Goal: Navigation & Orientation: Understand site structure

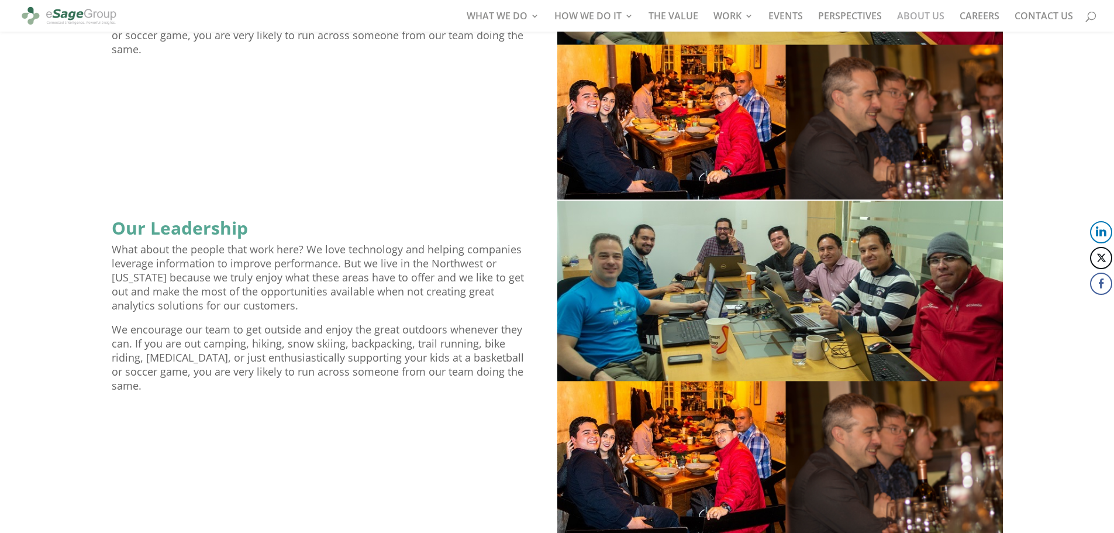
scroll to position [958, 0]
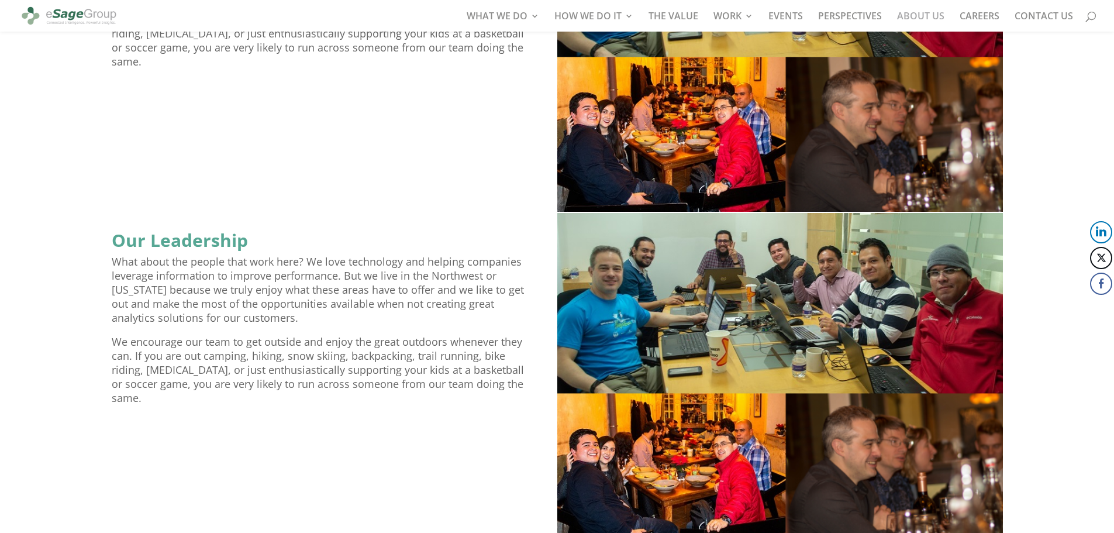
click at [309, 285] on p "What about the people that work here? We love technology and helping companies …" at bounding box center [321, 295] width 419 height 80
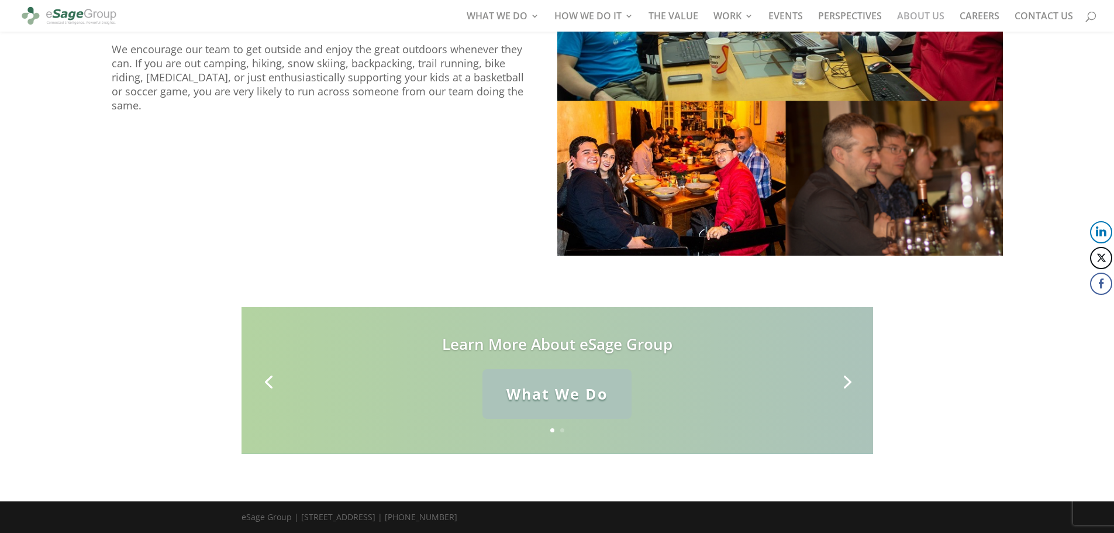
click at [597, 397] on link "What We Do" at bounding box center [556, 394] width 149 height 50
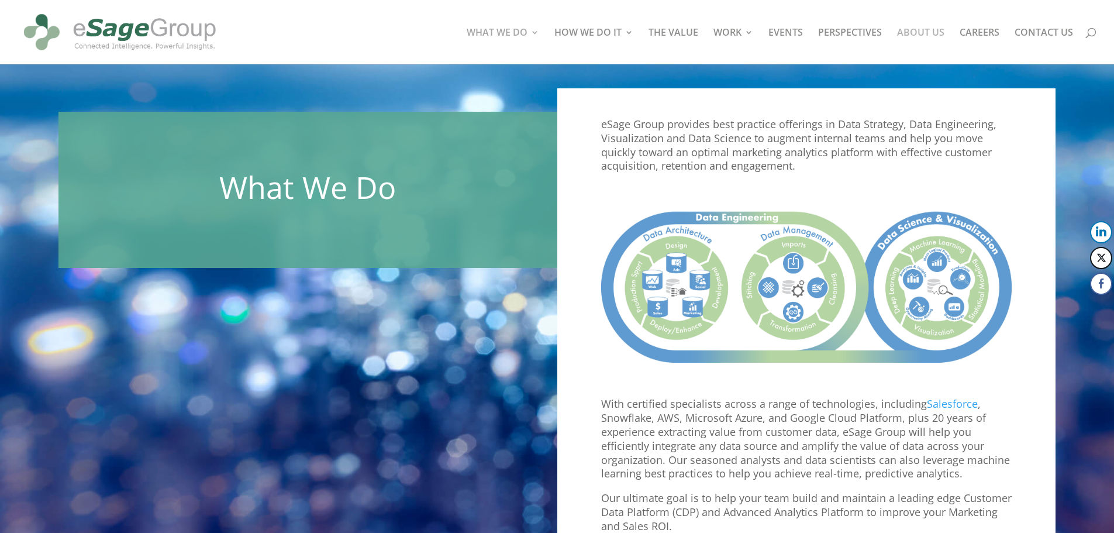
click at [926, 30] on link "ABOUT US" at bounding box center [920, 46] width 47 height 36
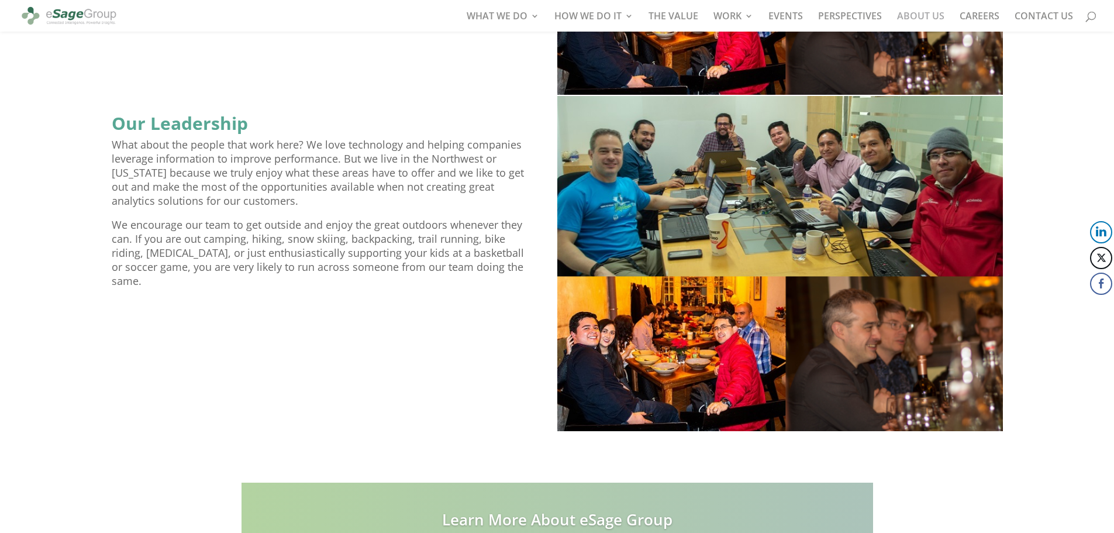
scroll to position [1250, 0]
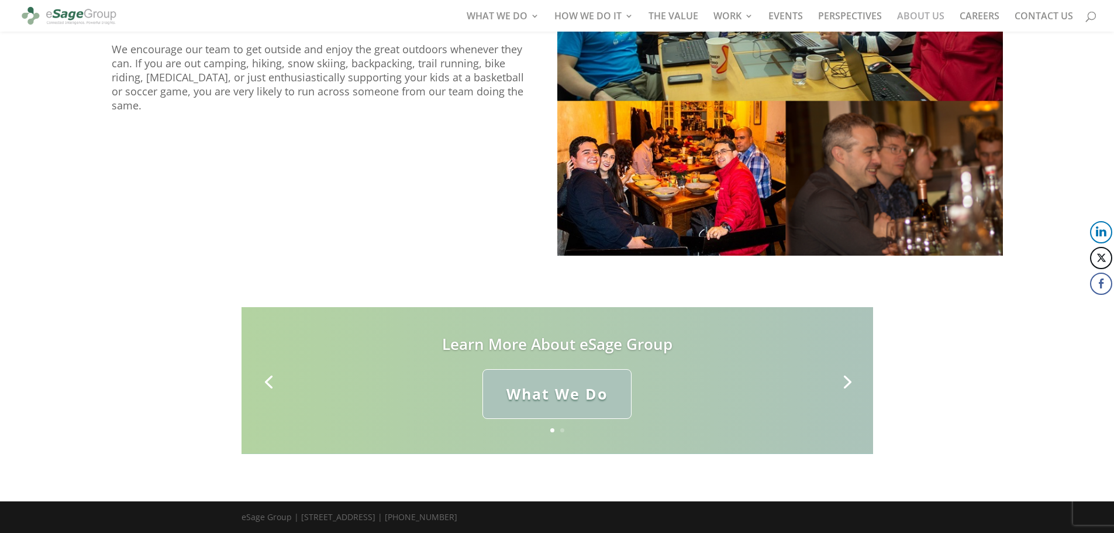
click at [841, 380] on link "Next" at bounding box center [846, 381] width 28 height 28
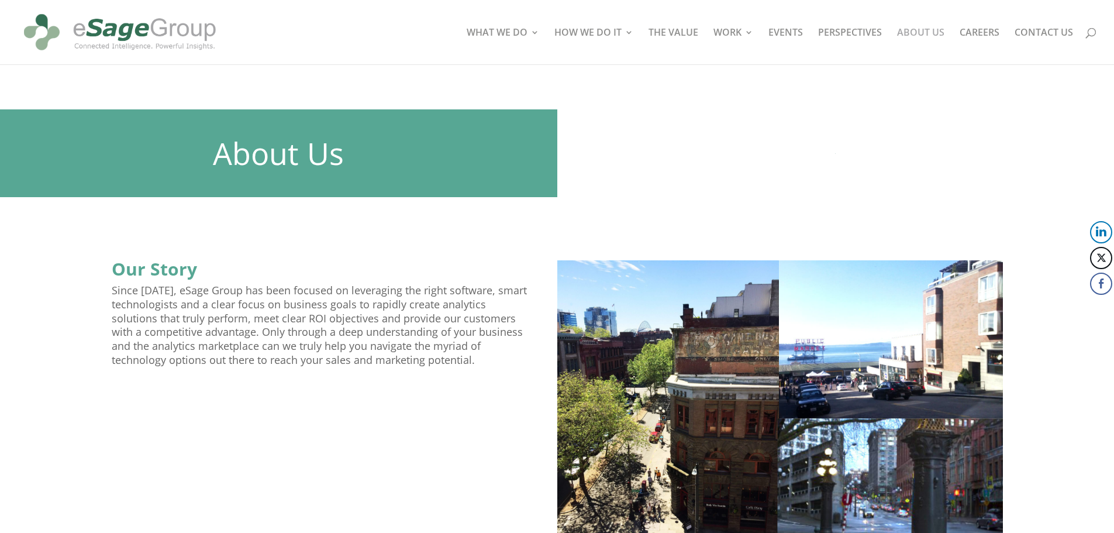
scroll to position [0, 0]
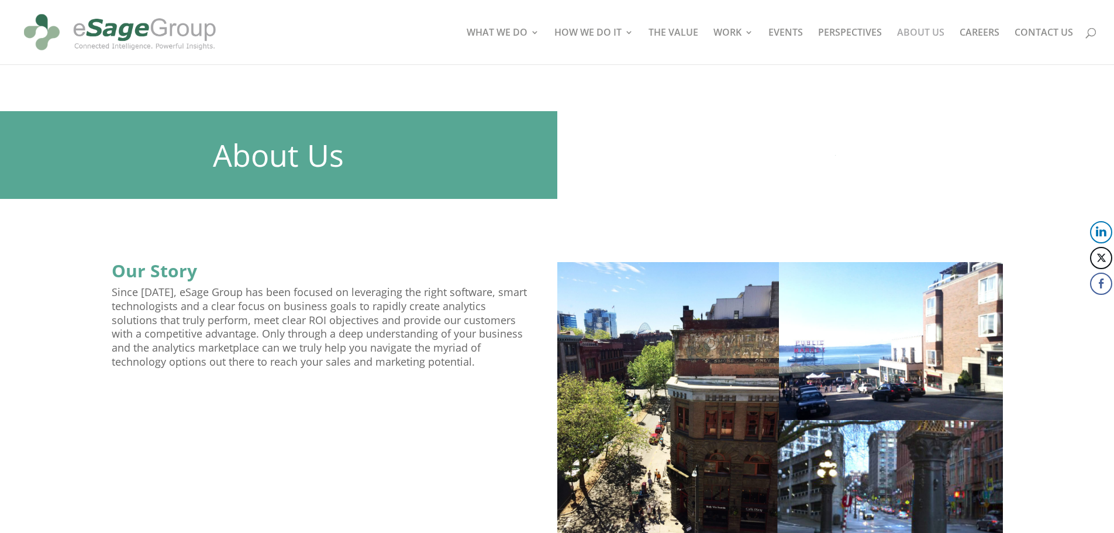
click at [83, 26] on img at bounding box center [120, 32] width 200 height 55
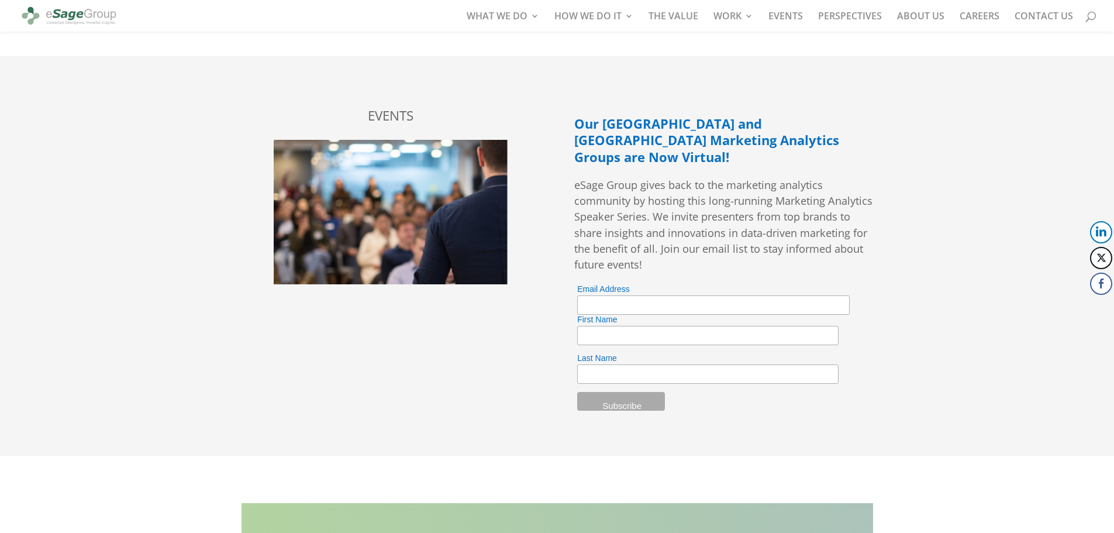
scroll to position [3208, 0]
